Goal: Information Seeking & Learning: Learn about a topic

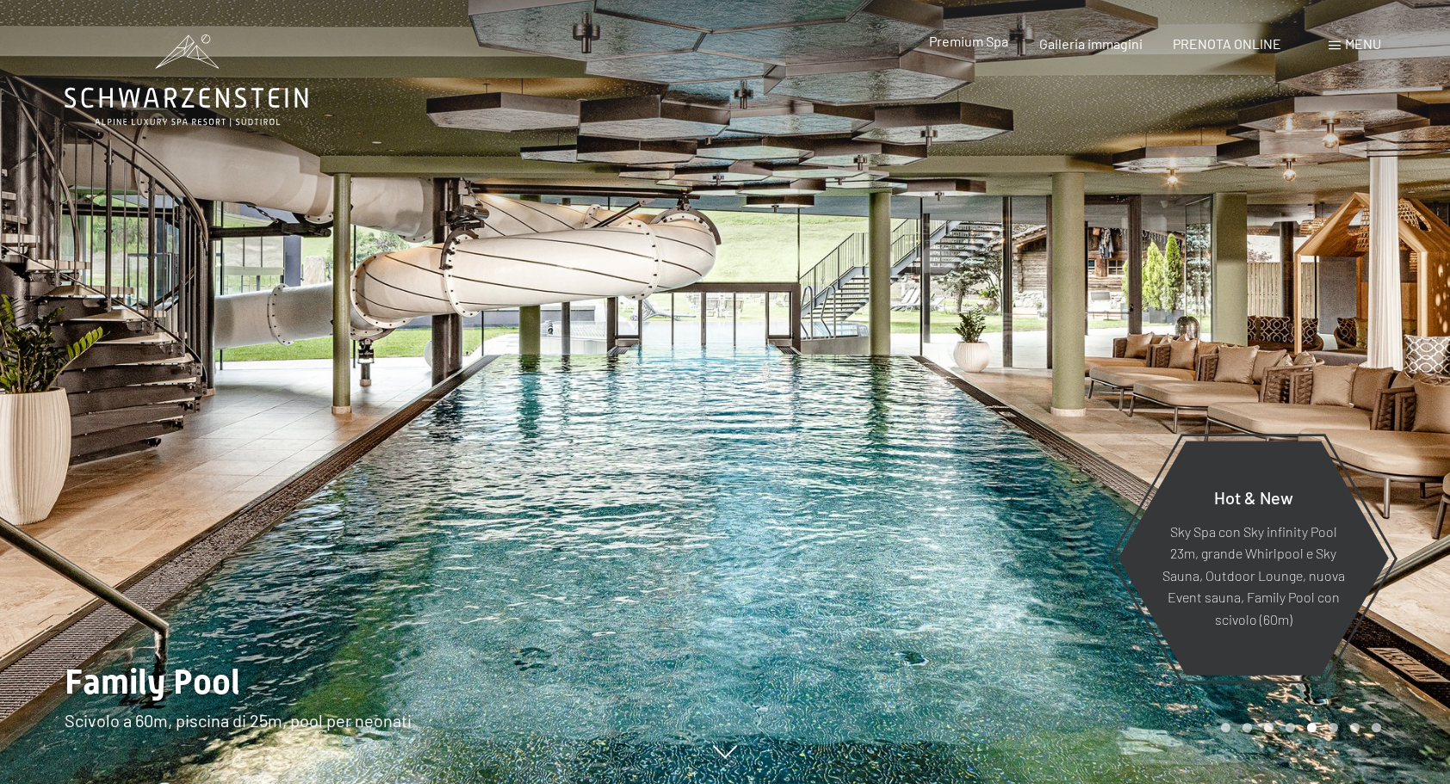
click at [980, 43] on span "Premium Spa" at bounding box center [968, 41] width 79 height 16
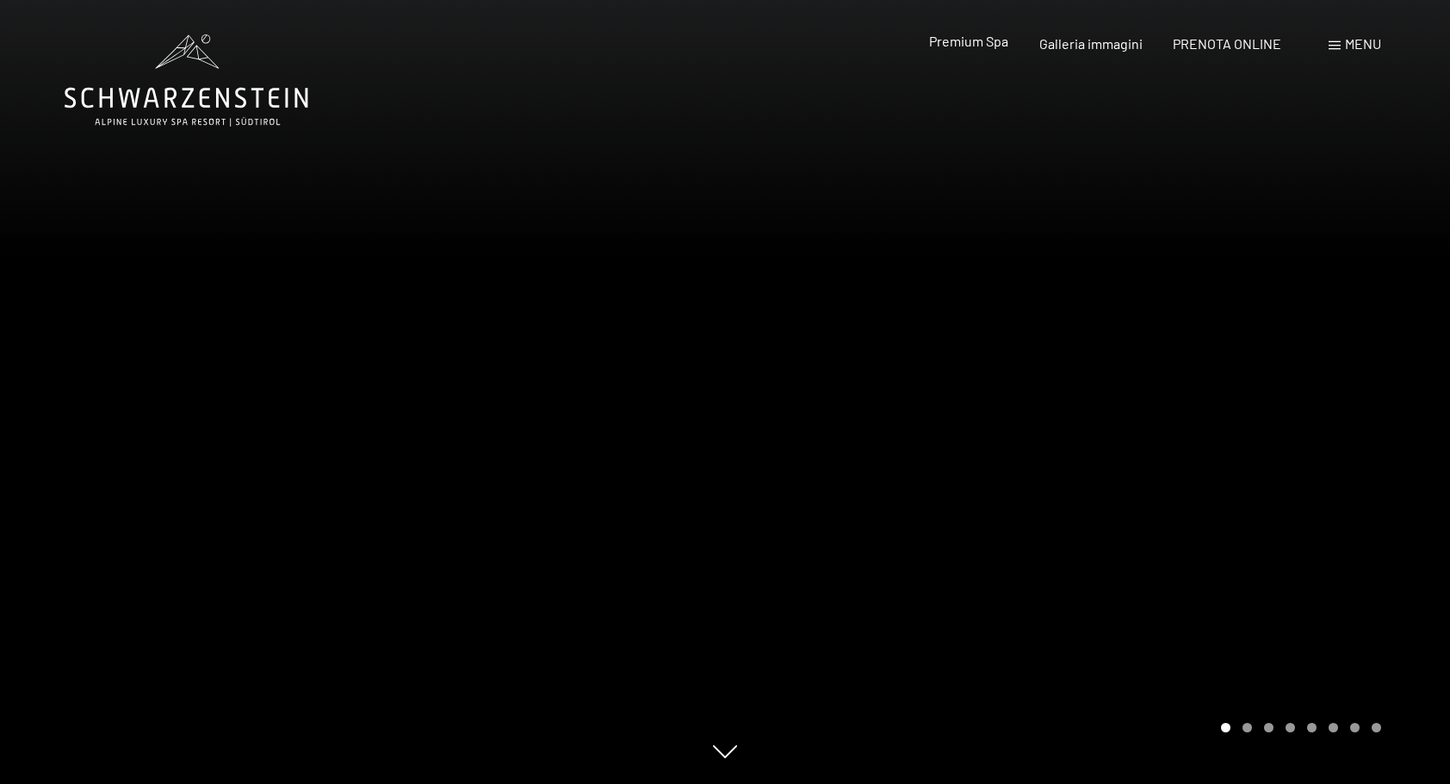
click at [977, 41] on span "Premium Spa" at bounding box center [968, 41] width 79 height 16
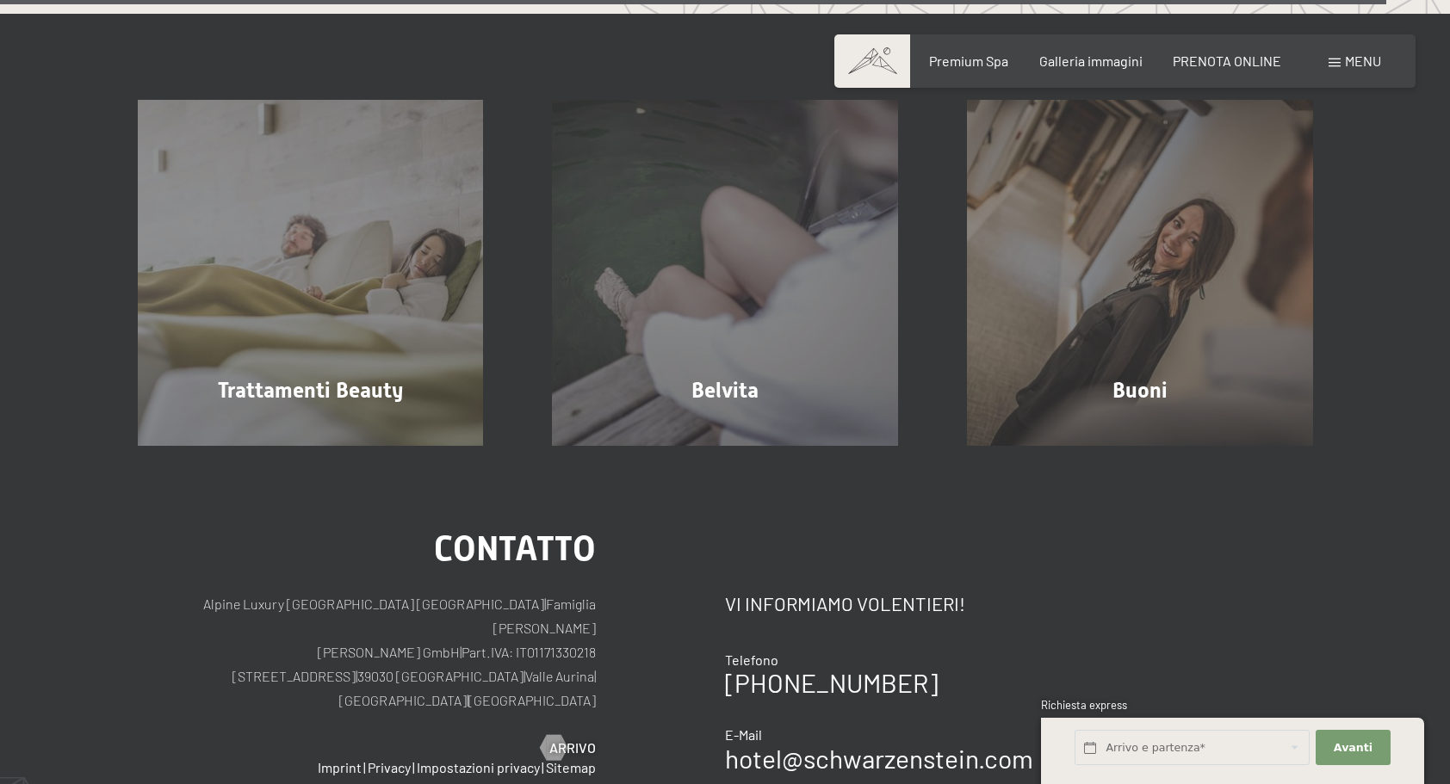
scroll to position [10159, 0]
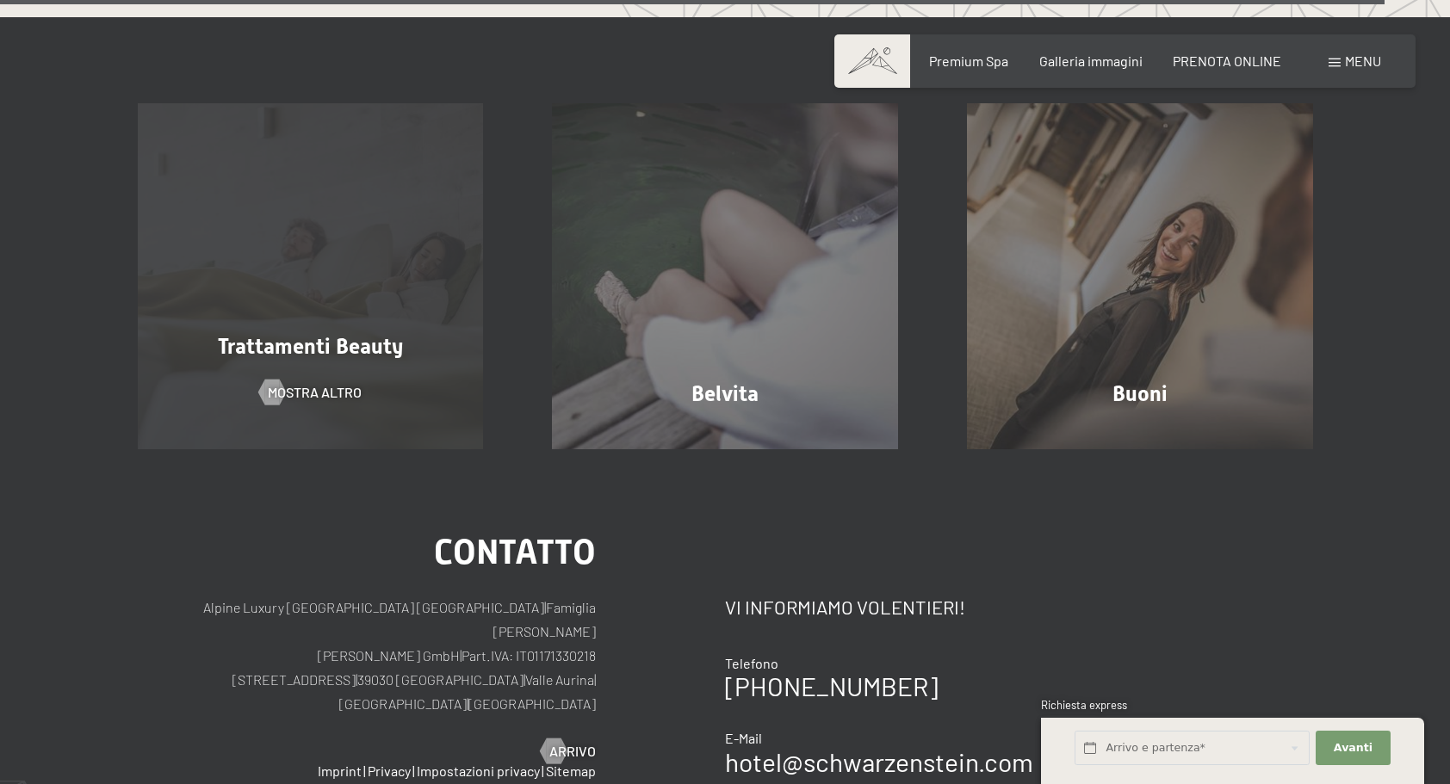
click at [411, 325] on div "Trattamenti Beauty mostra altro" at bounding box center [310, 276] width 415 height 346
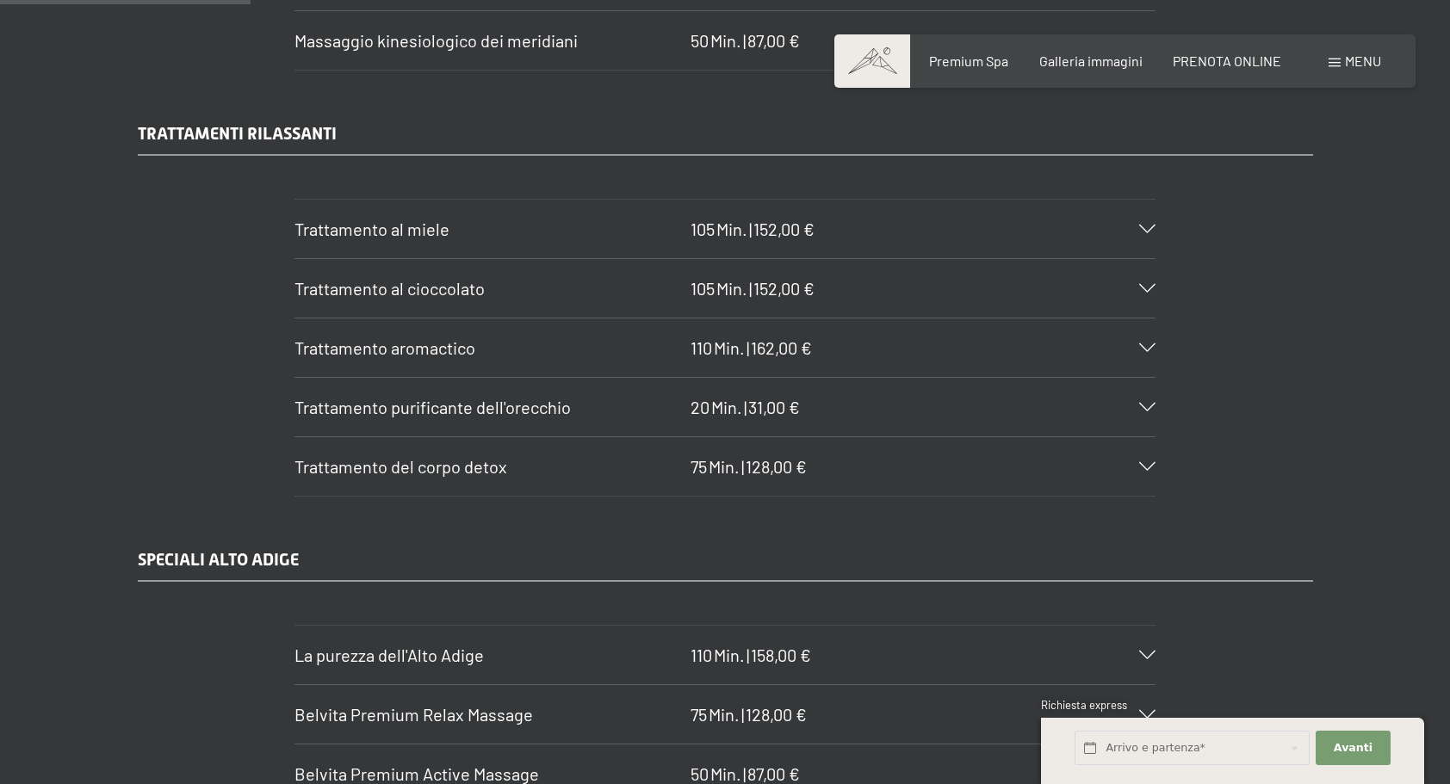
scroll to position [2324, 0]
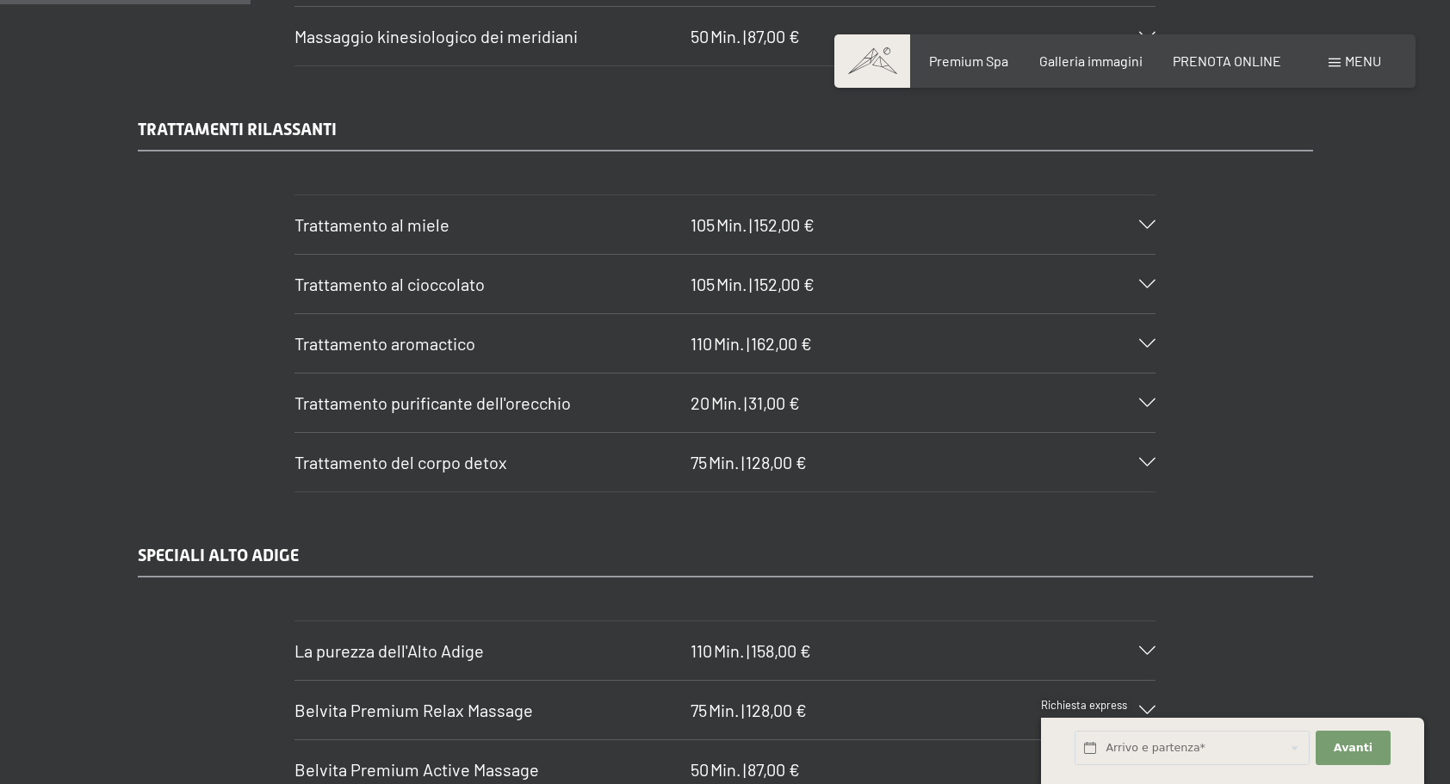
click at [1142, 458] on icon at bounding box center [1147, 462] width 16 height 9
